Goal: Task Accomplishment & Management: Complete application form

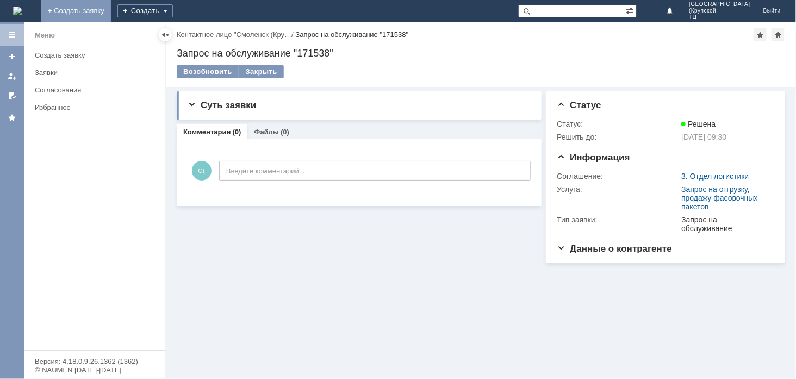
click at [111, 6] on link "+ Создать заявку" at bounding box center [76, 11] width 70 height 22
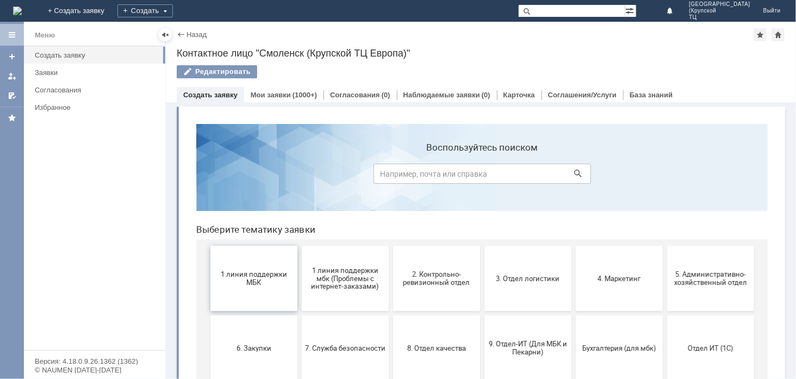
click at [252, 279] on span "1 линия поддержки МБК" at bounding box center [253, 278] width 80 height 16
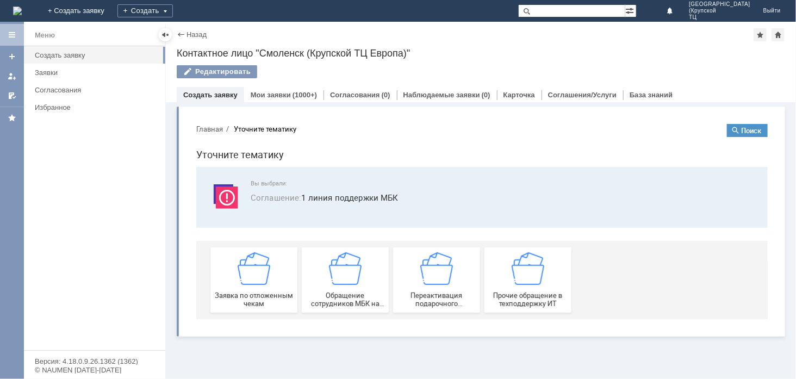
click at [252, 279] on img at bounding box center [253, 268] width 33 height 33
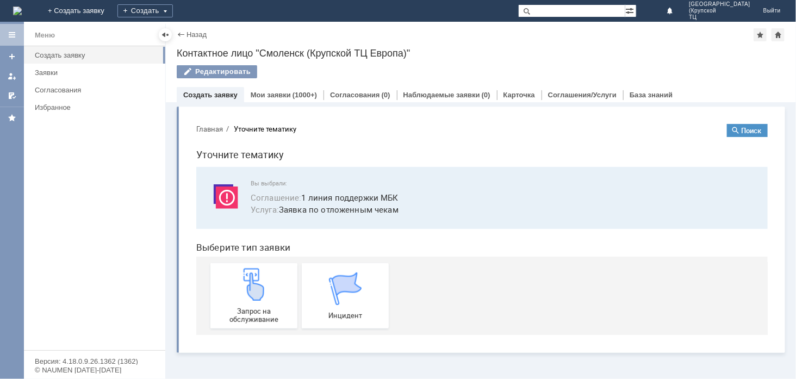
click at [252, 279] on img at bounding box center [253, 283] width 33 height 33
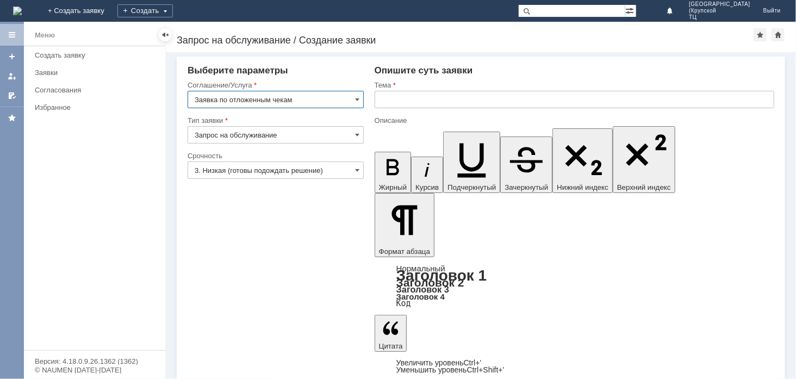
click at [312, 173] on input "3. Низкая (готовы подождать решение)" at bounding box center [276, 169] width 176 height 17
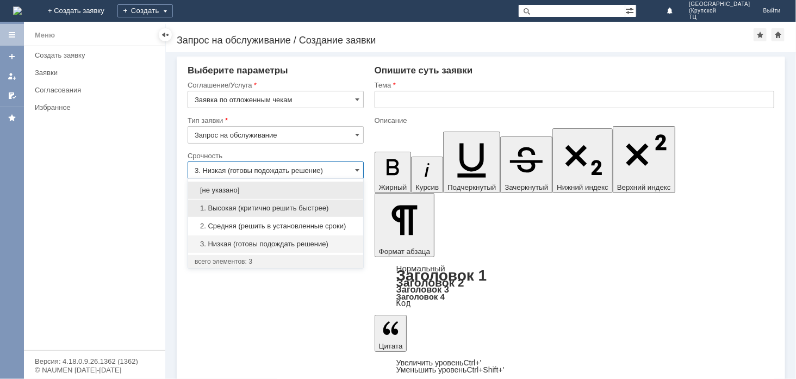
click at [302, 209] on span "1. Высокая (критично решить быстрее)" at bounding box center [276, 208] width 162 height 9
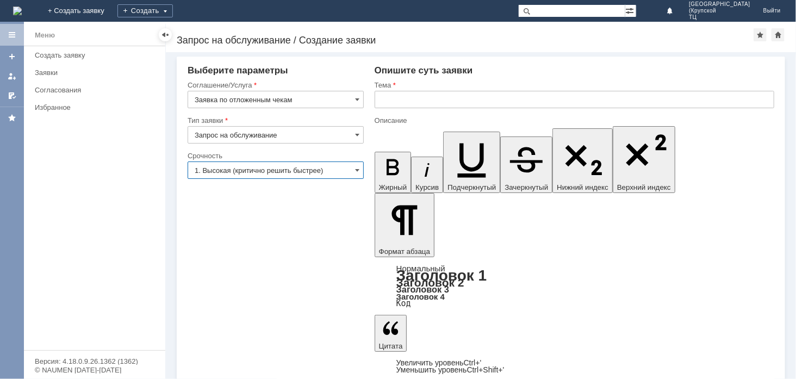
type input "1. Высокая (критично решить быстрее)"
click at [387, 98] on input "text" at bounding box center [575, 99] width 400 height 17
type input "отложеннные чеки"
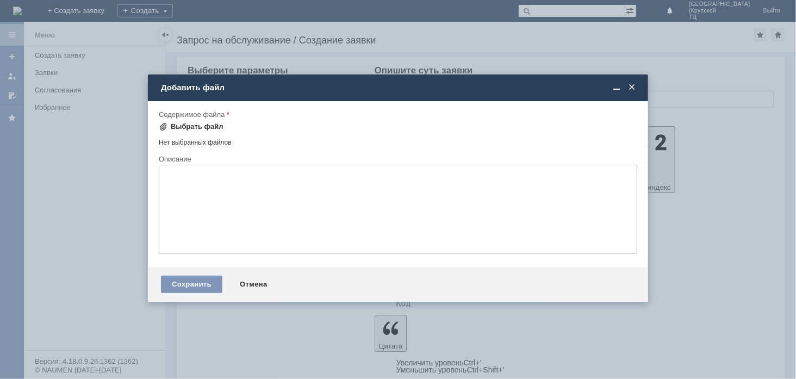
click at [183, 126] on div "Выбрать файл" at bounding box center [197, 126] width 53 height 9
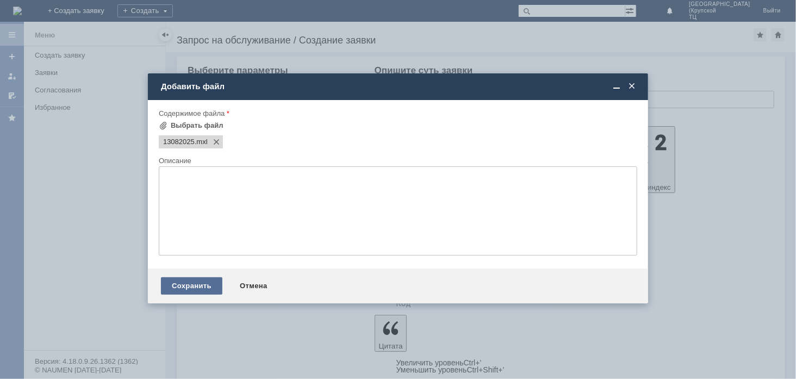
click at [190, 289] on div "Сохранить" at bounding box center [191, 285] width 61 height 17
